Goal: Task Accomplishment & Management: Use online tool/utility

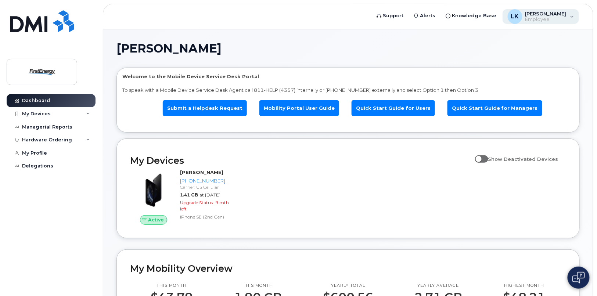
click at [536, 17] on span "Employee" at bounding box center [546, 20] width 41 height 6
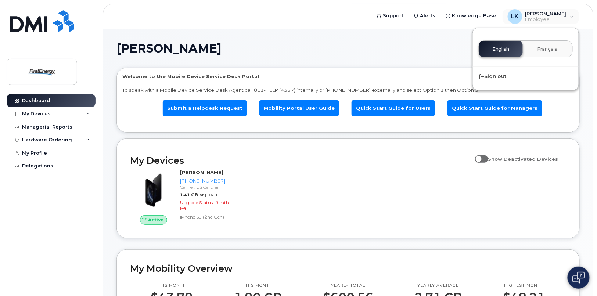
click at [427, 43] on h1 "[PERSON_NAME]" at bounding box center [347, 49] width 460 height 12
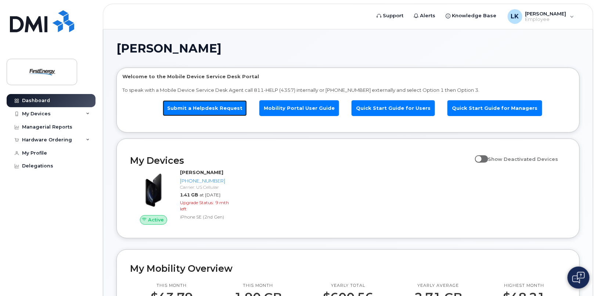
click at [222, 107] on link "Submit a Helpdesk Request" at bounding box center [205, 108] width 84 height 16
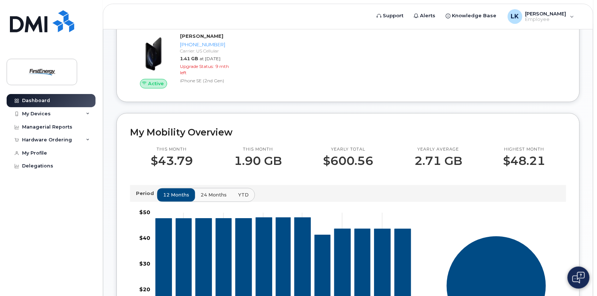
scroll to position [147, 0]
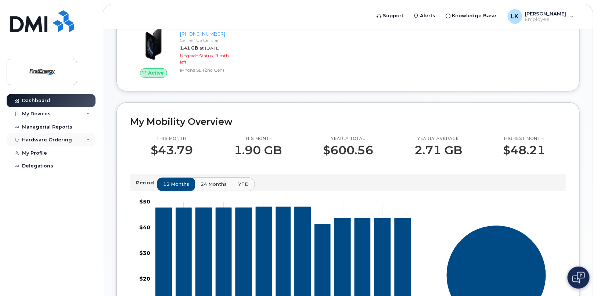
click at [72, 141] on div "Hardware Ordering" at bounding box center [51, 139] width 89 height 13
click at [45, 151] on div "New Order" at bounding box center [39, 153] width 28 height 7
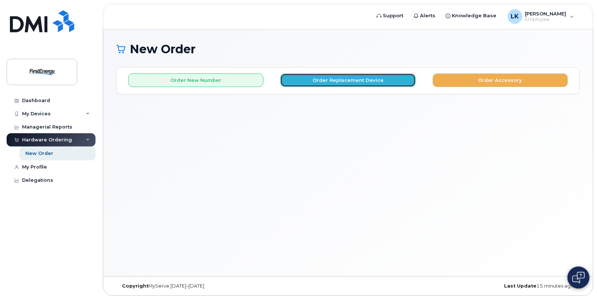
click at [338, 82] on button "Order Replacement Device" at bounding box center [347, 81] width 135 height 14
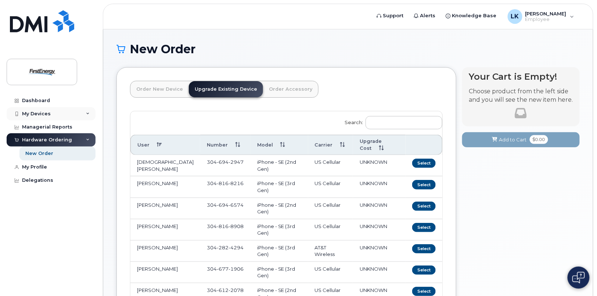
click at [88, 111] on div "My Devices" at bounding box center [51, 113] width 89 height 13
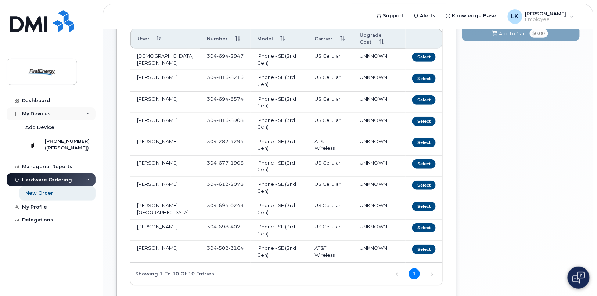
scroll to position [110, 0]
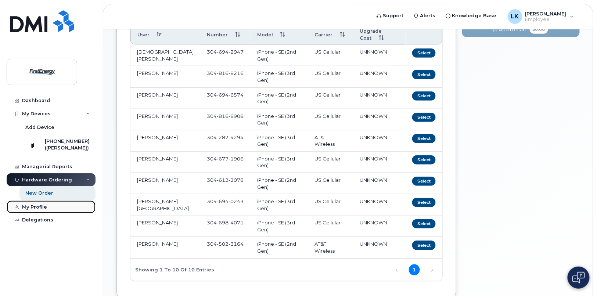
click at [37, 210] on div "My Profile" at bounding box center [34, 207] width 25 height 6
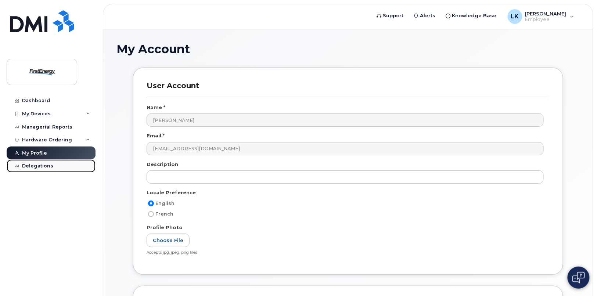
click at [46, 164] on div "Delegations" at bounding box center [37, 166] width 31 height 6
